Goal: Task Accomplishment & Management: Complete application form

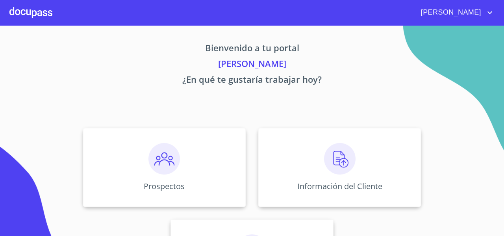
click at [132, 145] on div "Prospectos" at bounding box center [164, 167] width 163 height 79
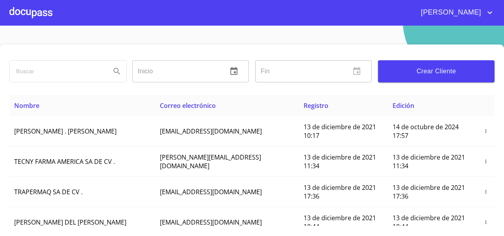
click at [397, 81] on button "Crear Cliente" at bounding box center [436, 71] width 117 height 22
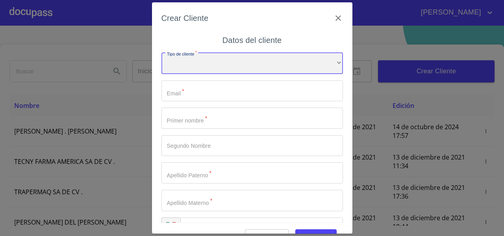
click at [200, 67] on div "​" at bounding box center [253, 63] width 182 height 21
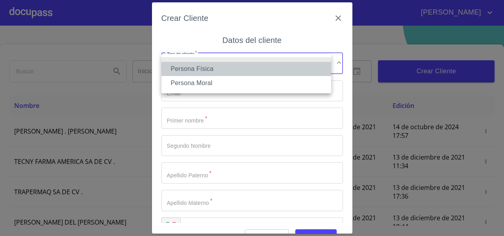
click at [194, 71] on li "Persona Física" at bounding box center [247, 69] width 170 height 14
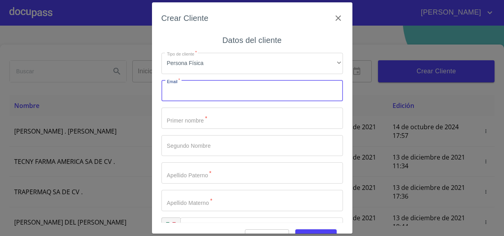
click at [190, 87] on input "Tipo de cliente   *" at bounding box center [253, 90] width 182 height 21
type input "manuelzb@yahoo.com.mx"
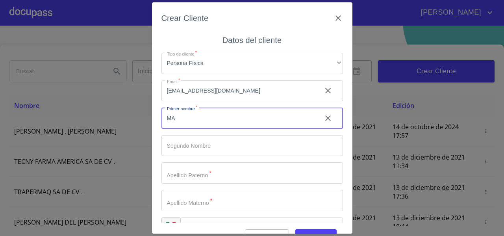
type input "M"
type input "DOMINGO"
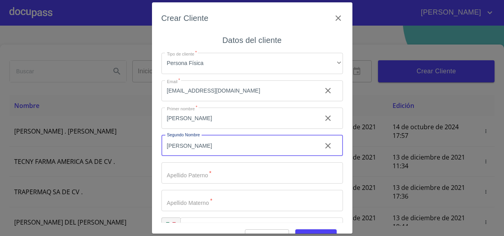
type input "MANUEL"
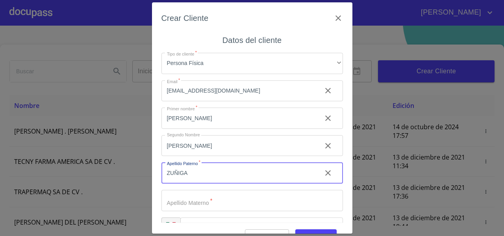
type input "ZUÑIGA"
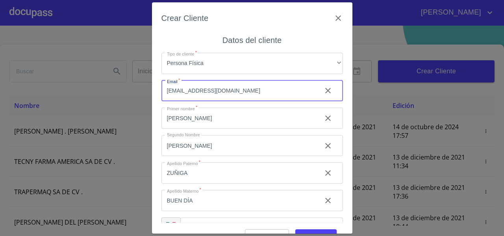
click at [188, 98] on input "manuelzb@yahoo.com.mx" at bounding box center [239, 90] width 154 height 21
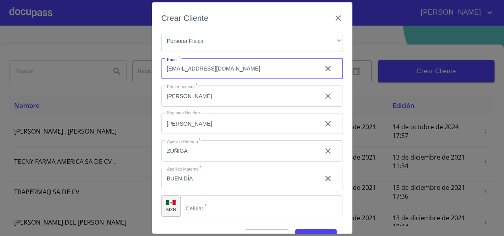
click at [182, 181] on input "BUEN DÍA" at bounding box center [239, 178] width 154 height 21
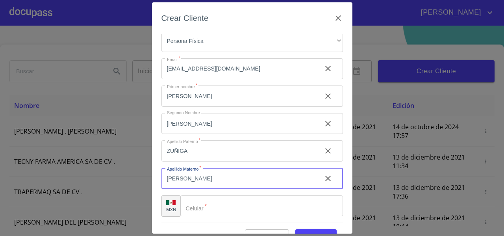
type input "BUENDIA"
click at [195, 206] on div "​" at bounding box center [261, 205] width 163 height 21
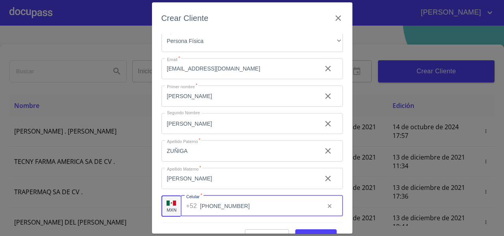
type input "(33)29044982"
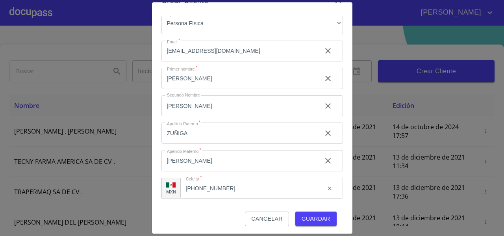
scroll to position [19, 0]
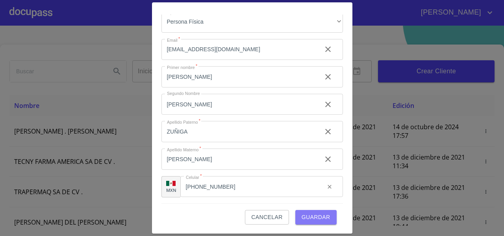
click at [316, 219] on span "Guardar" at bounding box center [316, 217] width 29 height 10
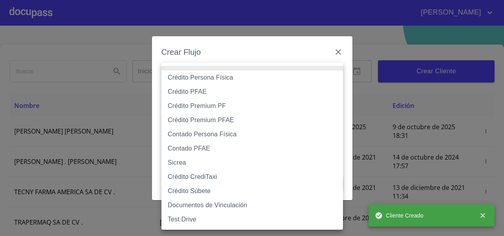
click at [195, 78] on body "FERNANDO Inicio ​ Fin ​ Crear Cliente Nombre Correo electrónico Registro Edició…" at bounding box center [252, 118] width 504 height 236
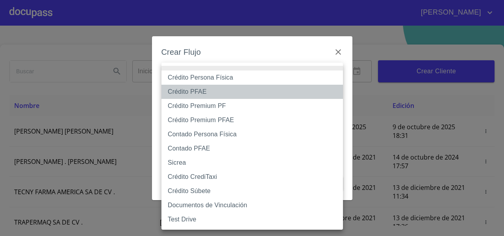
click at [184, 87] on li "Crédito PFAE" at bounding box center [253, 92] width 182 height 14
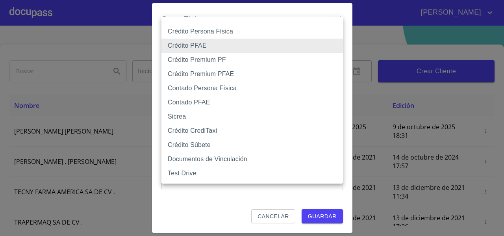
click at [199, 40] on body "FERNANDO Inicio ​ Fin ​ Crear Cliente Nombre Correo electrónico Registro Edició…" at bounding box center [252, 118] width 504 height 236
click at [188, 31] on li "Crédito Persona Física" at bounding box center [253, 31] width 182 height 14
type input "61b033e49b8c202ad5bb7912"
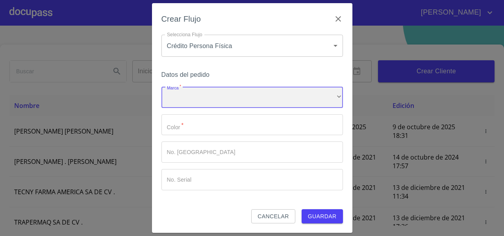
click at [192, 96] on div "​" at bounding box center [253, 97] width 182 height 21
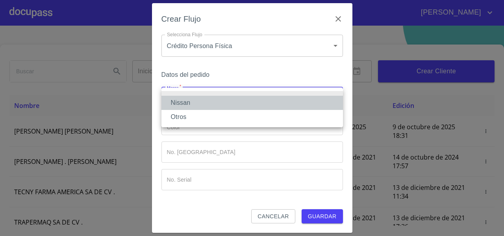
click at [182, 101] on li "Nissan" at bounding box center [253, 103] width 182 height 14
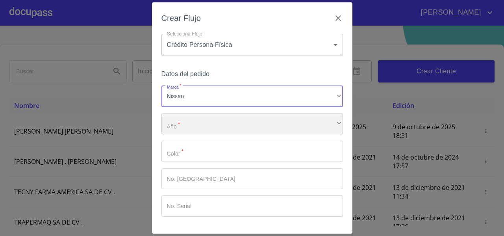
click at [192, 129] on div "​" at bounding box center [253, 123] width 182 height 21
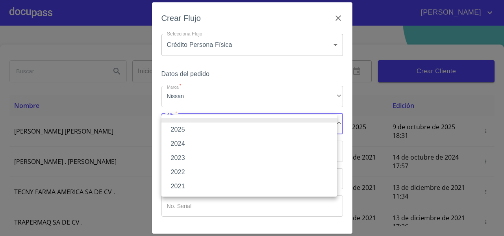
click at [190, 129] on li "2025" at bounding box center [250, 130] width 176 height 14
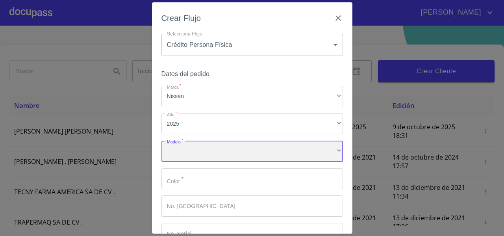
click at [174, 146] on div "​" at bounding box center [253, 151] width 182 height 21
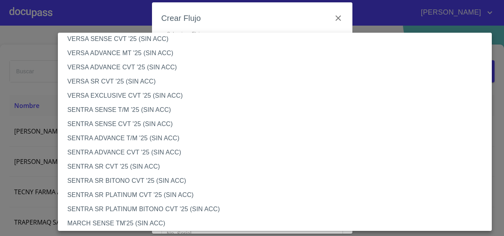
scroll to position [394, 0]
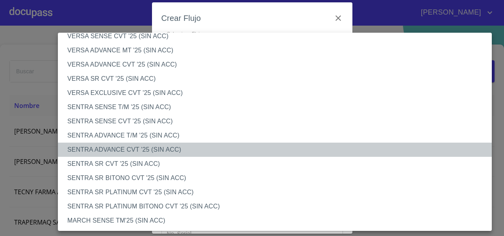
click at [119, 148] on li "SENTRA ADVANCE CVT '25 (SIN ACC)" at bounding box center [278, 150] width 440 height 14
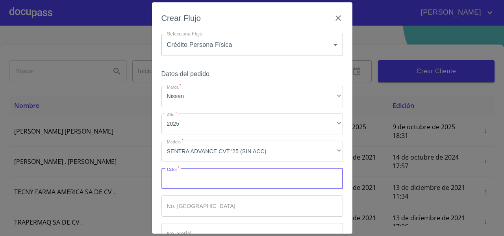
click at [188, 180] on input "Marca   *" at bounding box center [253, 178] width 182 height 21
type input "BLANCO"
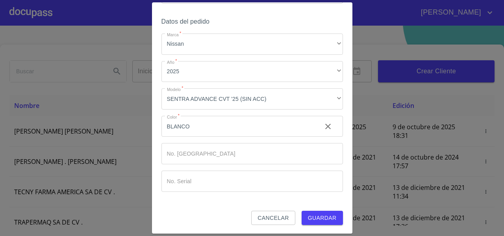
scroll to position [53, 0]
click at [313, 208] on div "Datos del pedido Marca   * Nissan ​ Año   * 2025 ​ Modelo   * SENTRA ADVANCE CV…" at bounding box center [253, 112] width 182 height 195
click at [313, 212] on span "Guardar" at bounding box center [322, 217] width 29 height 10
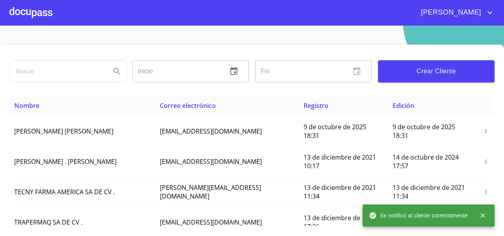
click at [40, 19] on div at bounding box center [30, 12] width 43 height 25
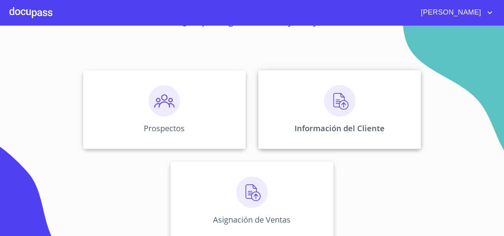
scroll to position [58, 0]
click at [293, 122] on div "Información del Cliente" at bounding box center [339, 109] width 163 height 79
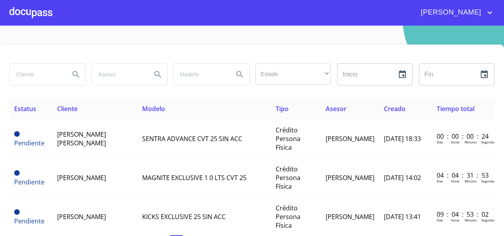
click at [32, 15] on div at bounding box center [30, 12] width 43 height 25
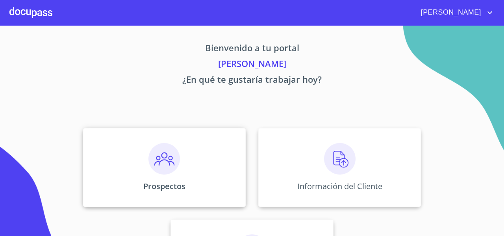
click at [109, 144] on div "Prospectos" at bounding box center [164, 167] width 163 height 79
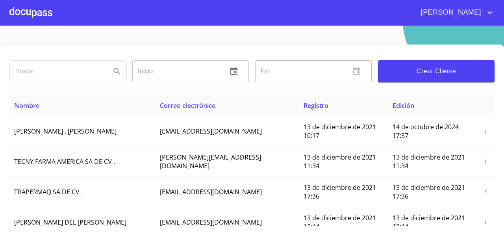
click at [39, 72] on input "search" at bounding box center [57, 71] width 95 height 21
type input "DOMINGO MANUEL"
click at [115, 70] on icon "Search" at bounding box center [116, 71] width 9 height 9
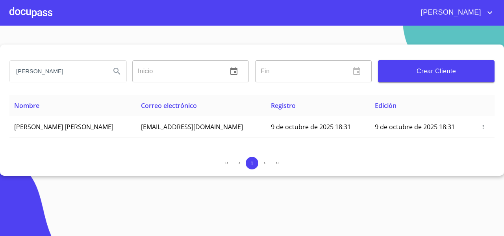
click at [46, 11] on div at bounding box center [30, 12] width 43 height 25
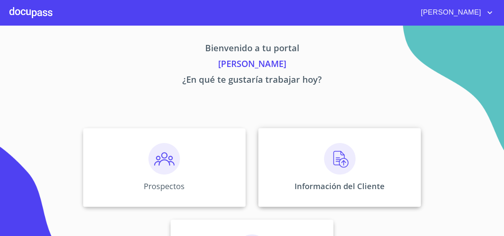
click at [271, 165] on div "Información del Cliente" at bounding box center [339, 167] width 163 height 79
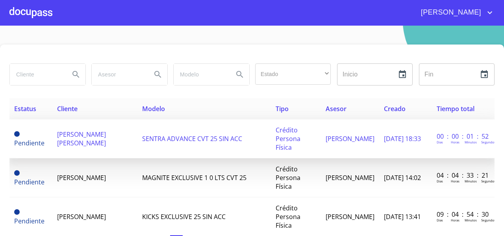
click at [102, 141] on span "DOMINGO MANUEL ZUÑIGA BUENDIA" at bounding box center [81, 138] width 49 height 17
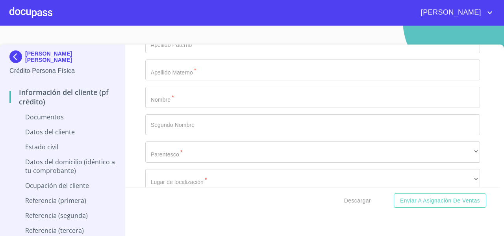
scroll to position [2557, 0]
